Goal: Task Accomplishment & Management: Use online tool/utility

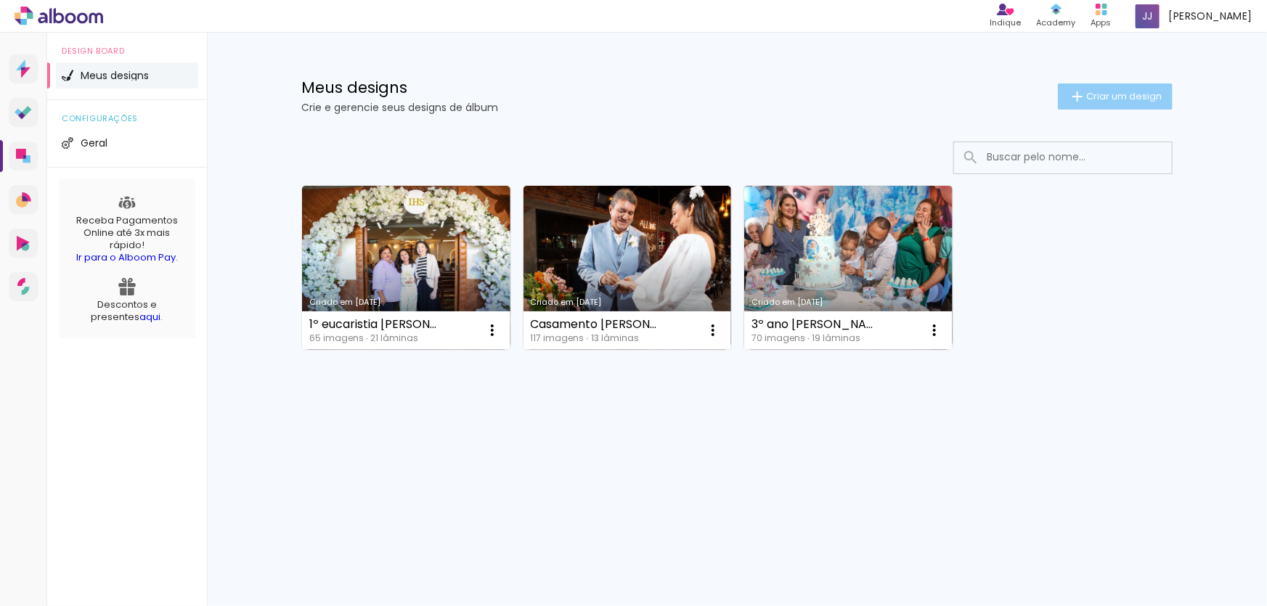
click at [1115, 97] on span "Criar um design" at bounding box center [1123, 95] width 75 height 9
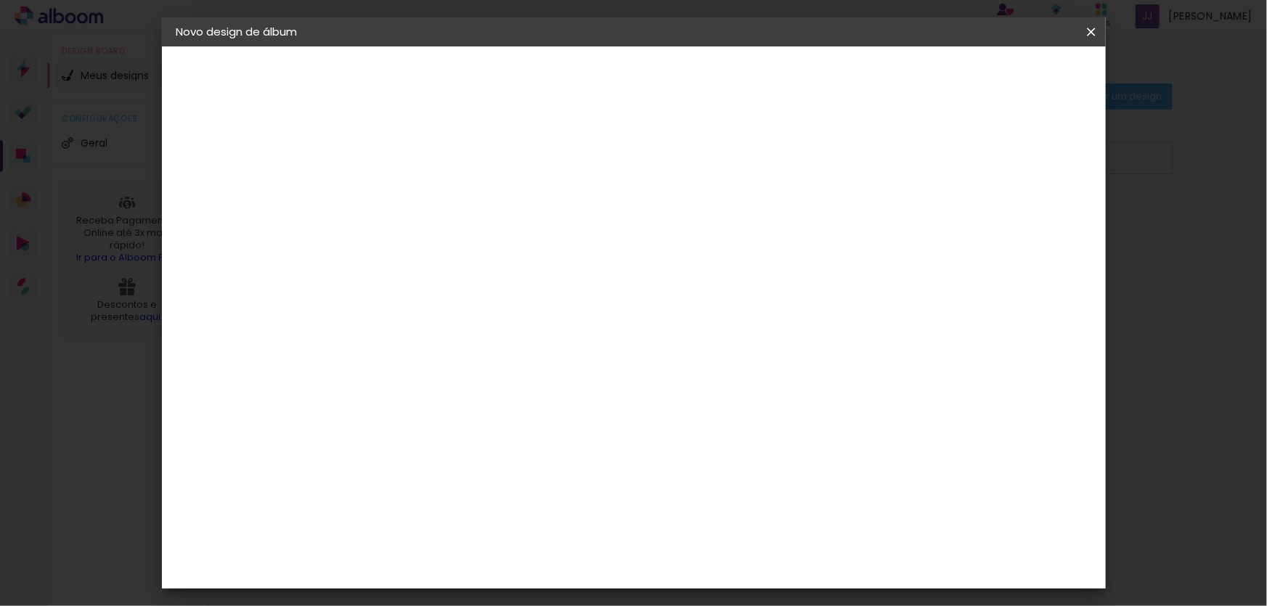
click at [414, 192] on input at bounding box center [414, 195] width 0 height 23
paste input "1º eucaristia [PERSON_NAME]"
type input "1º eucaristia [PERSON_NAME]"
type paper-input "1º eucaristia [PERSON_NAME]"
click at [0, 0] on slot "Avançar" at bounding box center [0, 0] width 0 height 0
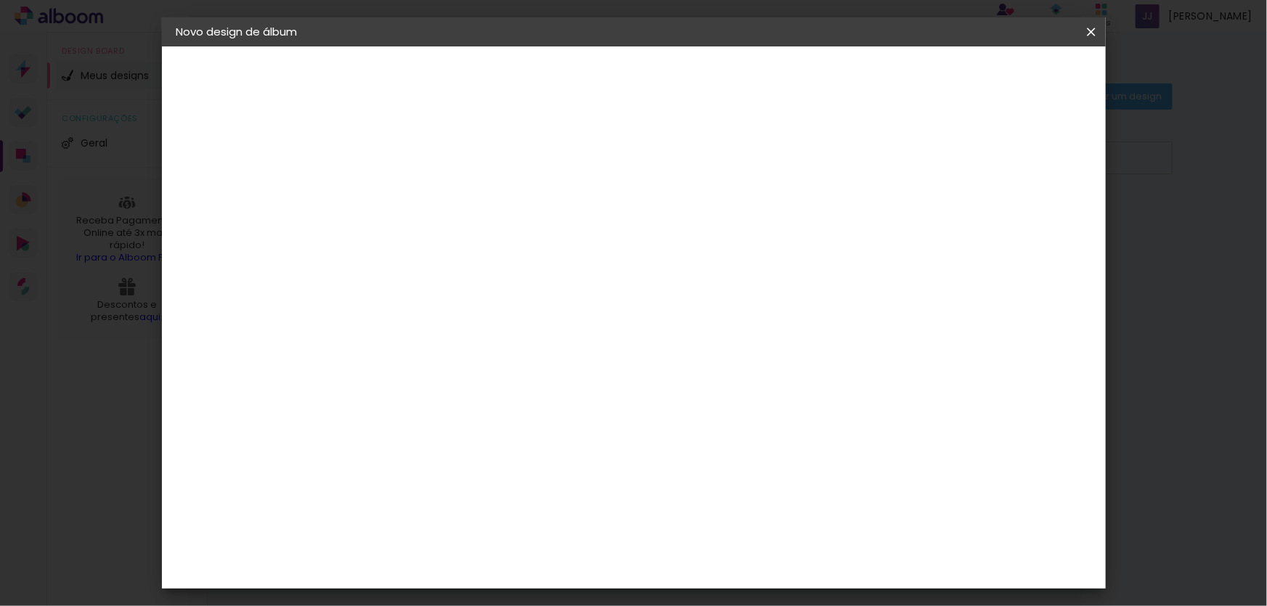
click at [0, 0] on iron-icon at bounding box center [0, 0] width 0 height 0
